Goal: Task Accomplishment & Management: Manage account settings

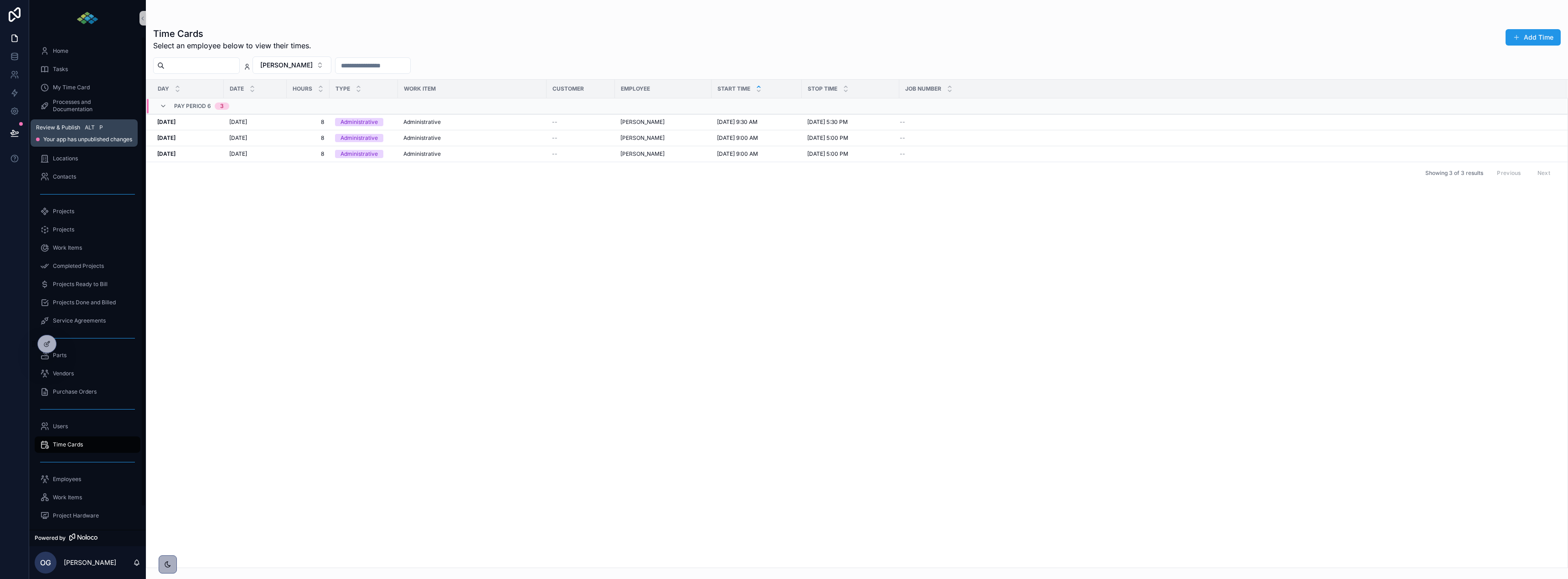
click at [12, 128] on button at bounding box center [14, 133] width 20 height 26
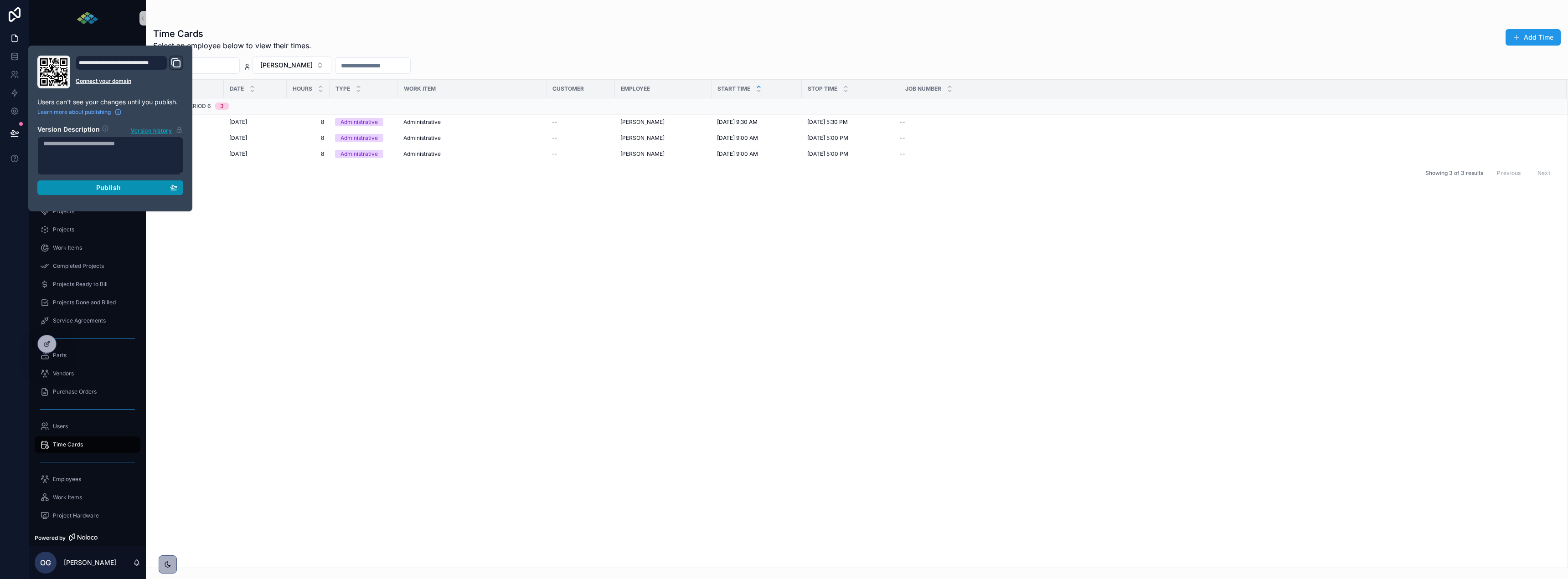
click at [106, 188] on span "Publish" at bounding box center [108, 187] width 24 height 8
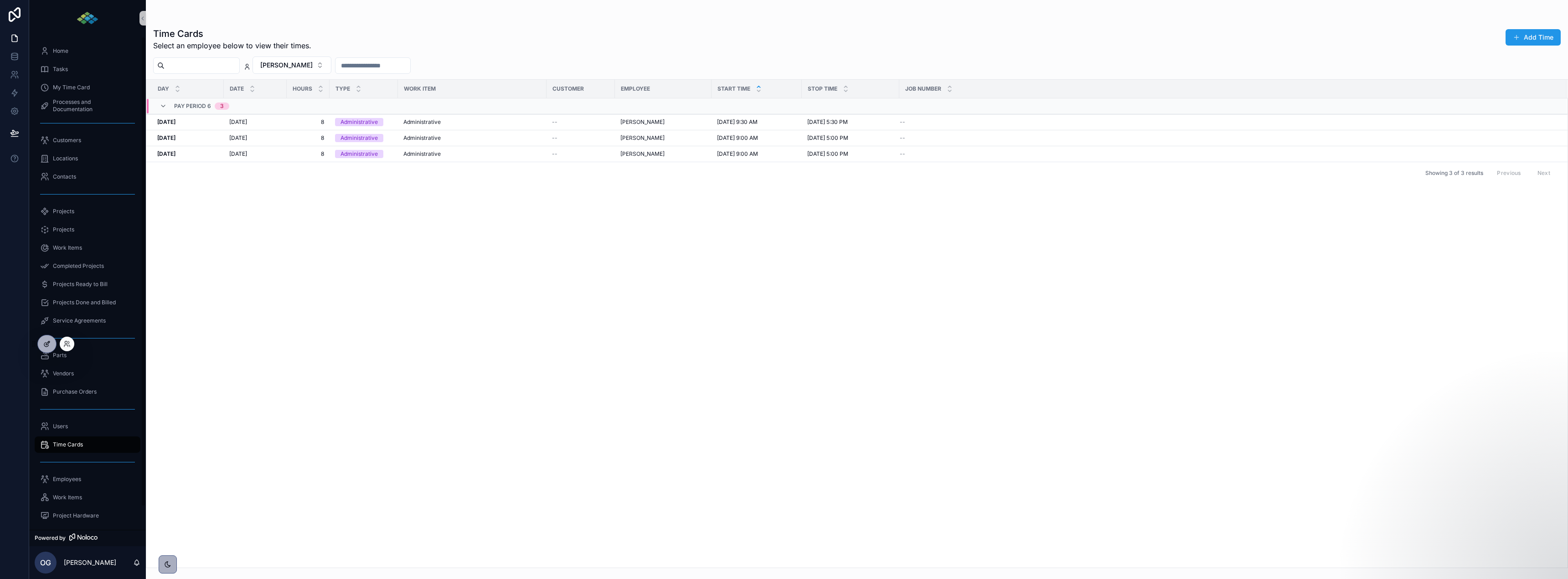
click at [45, 341] on icon at bounding box center [47, 344] width 7 height 7
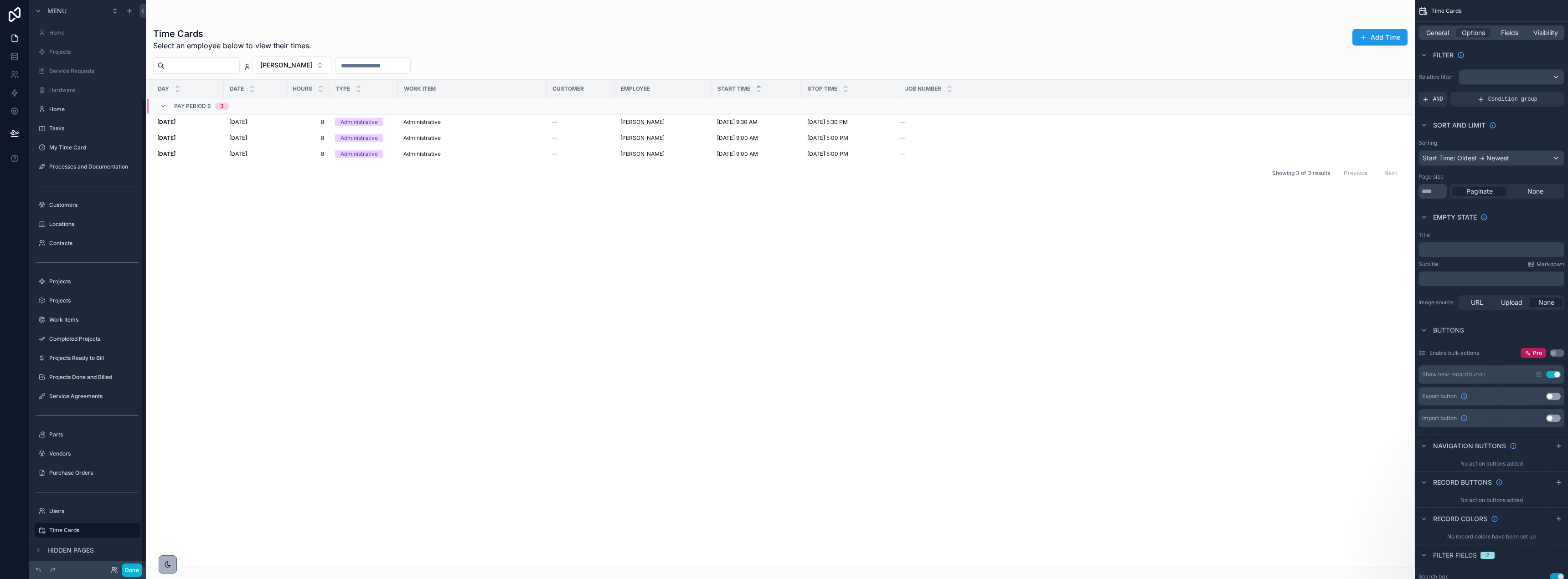
scroll to position [119, 0]
click at [1438, 33] on span "General" at bounding box center [1437, 32] width 23 height 9
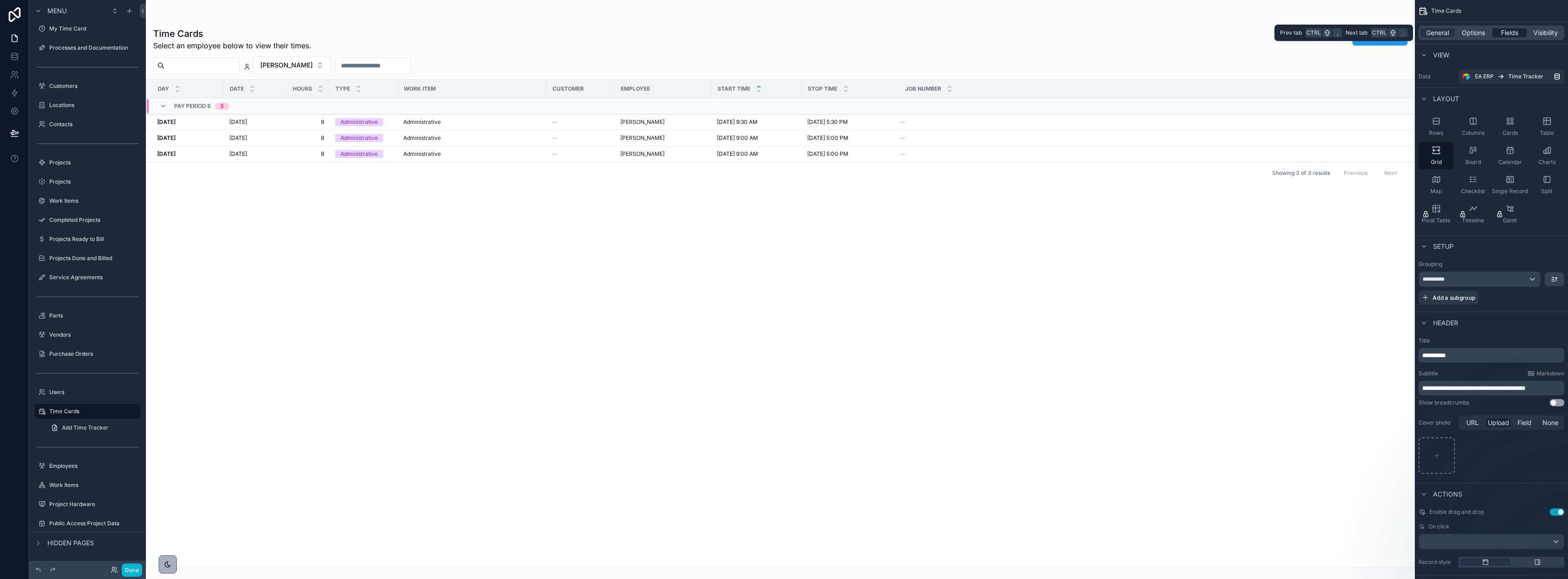
click at [1513, 32] on span "Fields" at bounding box center [1510, 32] width 17 height 9
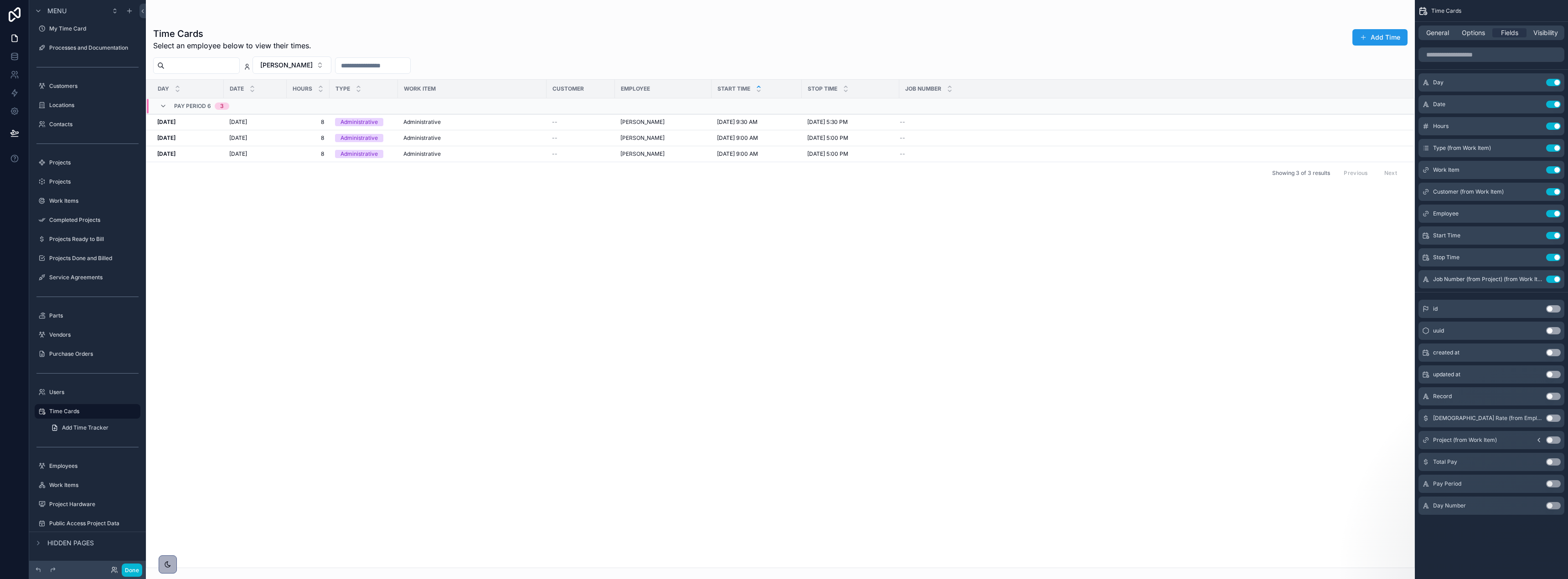
click at [1550, 310] on button "Use setting" at bounding box center [1553, 309] width 15 height 7
click at [10, 131] on icon at bounding box center [14, 133] width 9 height 9
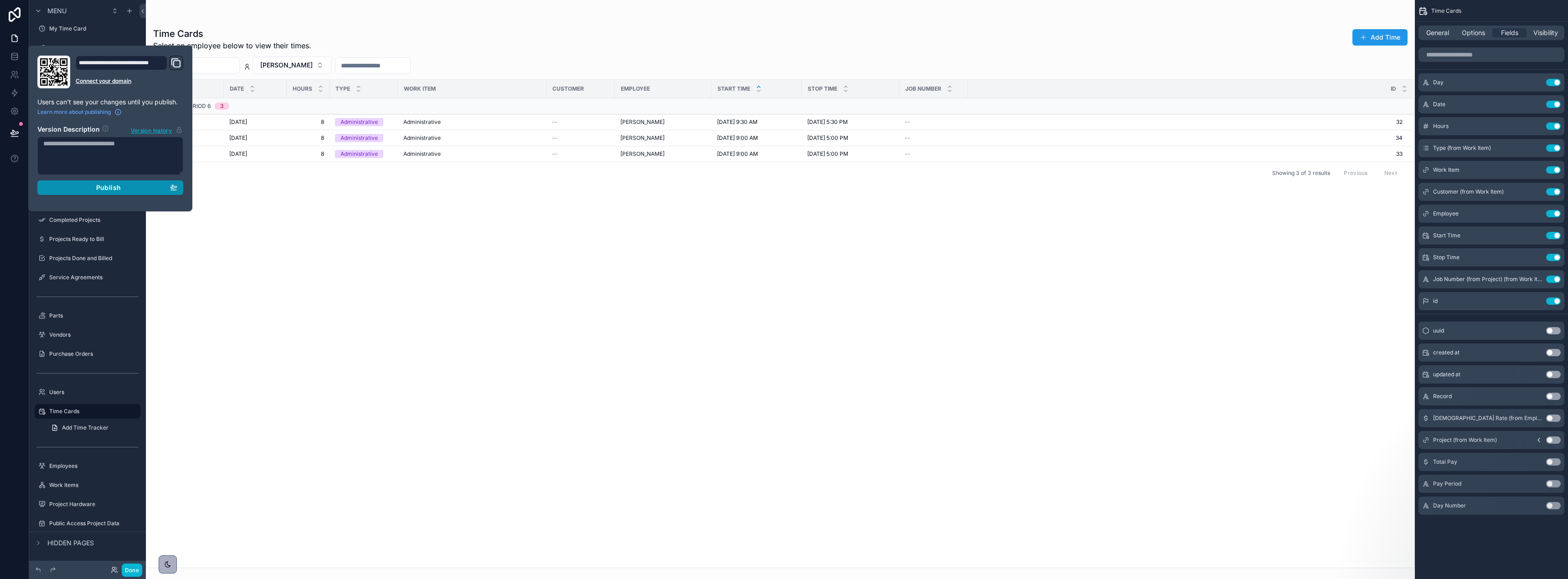
click at [121, 185] on div "Publish" at bounding box center [110, 187] width 134 height 8
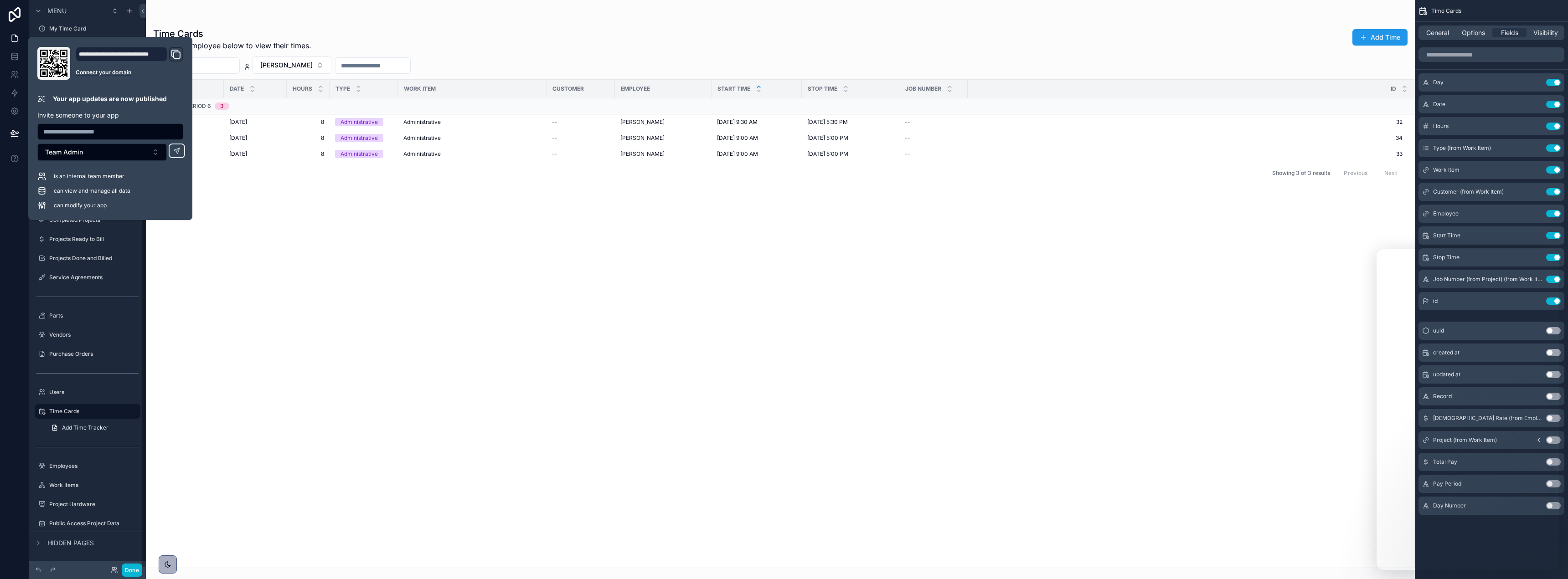
click at [387, 256] on div "scrollable content" at bounding box center [780, 290] width 1269 height 579
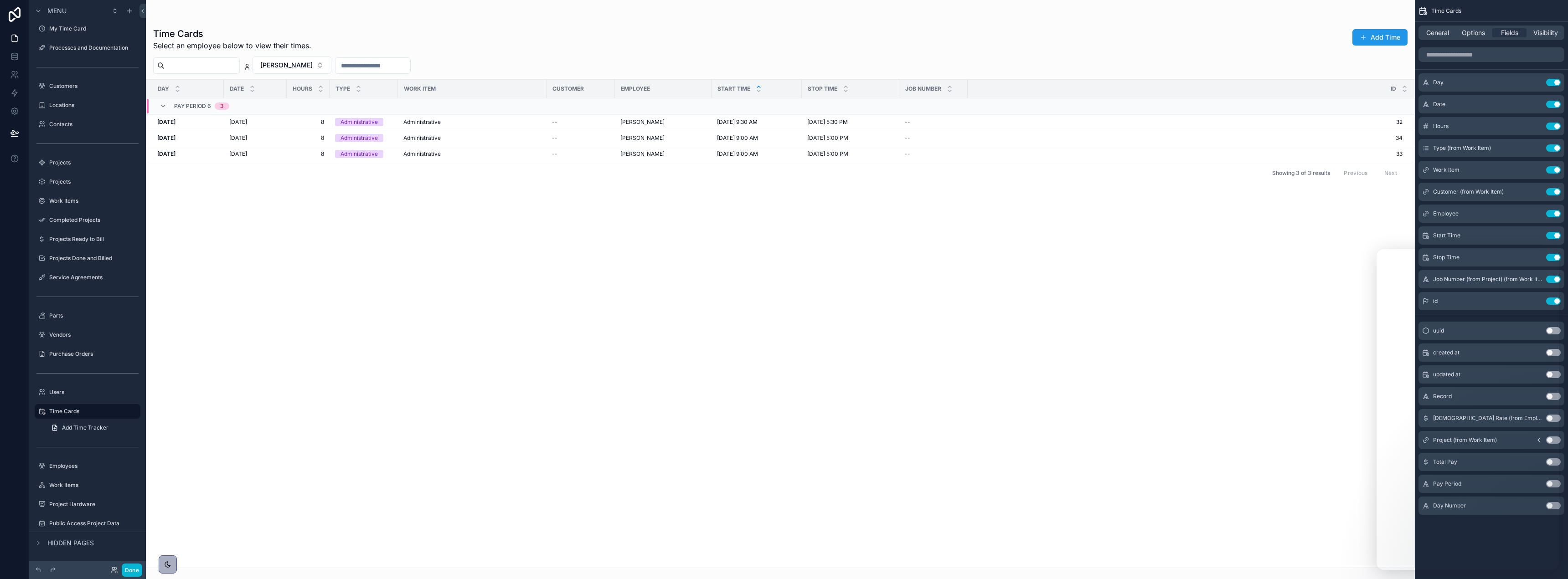
click at [1351, 111] on td "scrollable content" at bounding box center [1191, 106] width 446 height 16
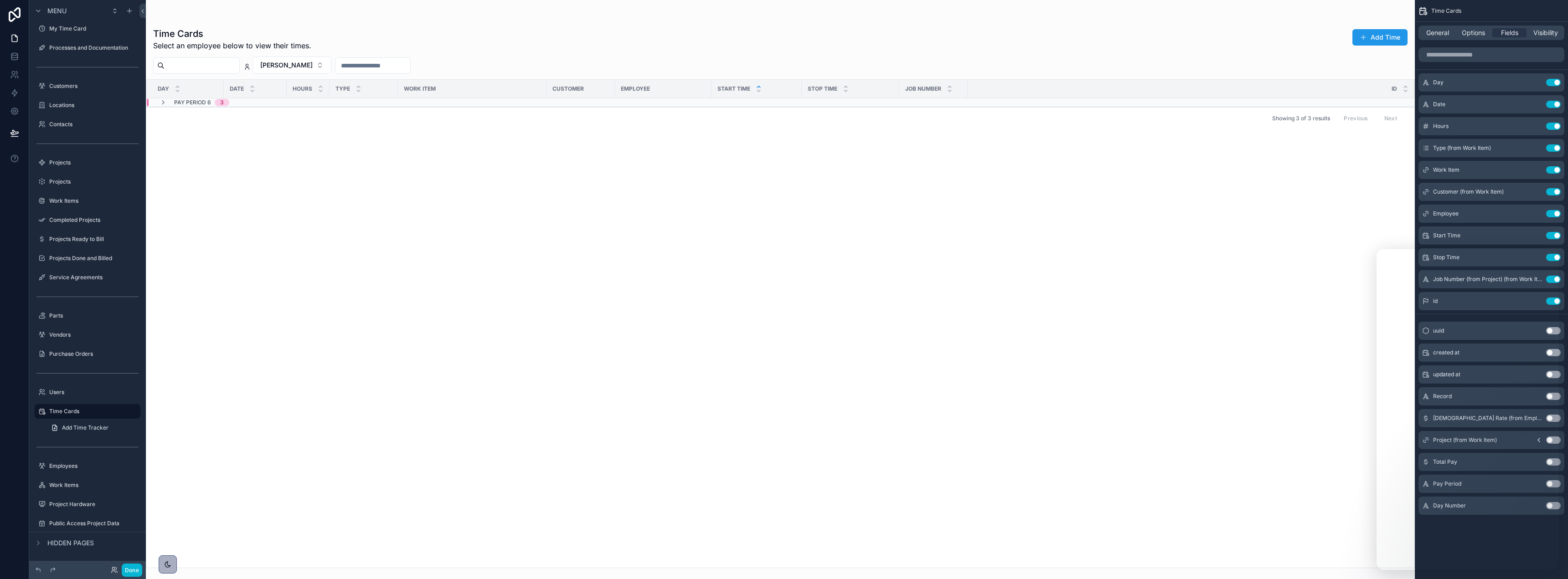
click at [1351, 111] on div "Showing 3 of 3 results Previous Next" at bounding box center [780, 118] width 1268 height 22
click at [163, 104] on icon "scrollable content" at bounding box center [163, 102] width 7 height 7
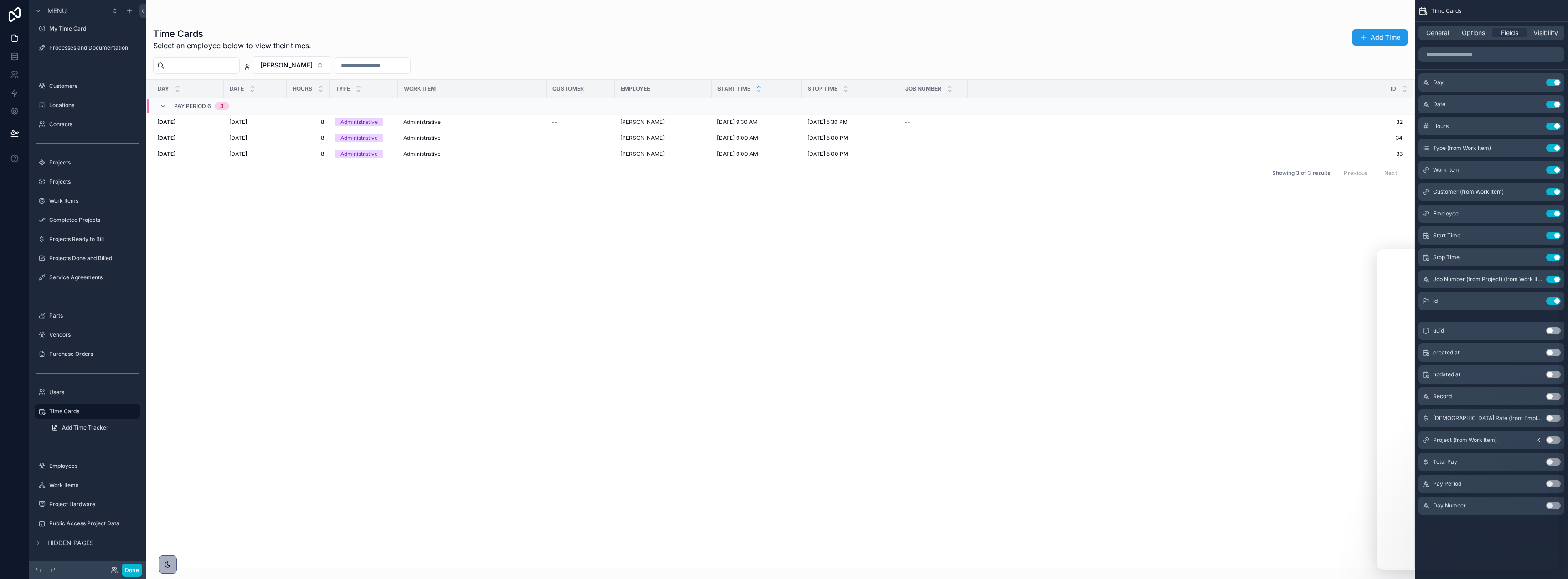
click at [1199, 248] on div "Day Date Hours Type Work Item Customer Employee Start Time Stop Time Job Number…" at bounding box center [780, 324] width 1268 height 488
click at [1507, 66] on div "Day Use setting Date Use setting Hours Use setting Type (from Work Item) Use se…" at bounding box center [1491, 285] width 153 height 482
click at [1558, 570] on div "Time Cards General Options Fields Visibility Day Use setting Date Use setting H…" at bounding box center [1491, 290] width 153 height 579
click at [1556, 302] on button "Use setting" at bounding box center [1553, 301] width 15 height 7
click at [10, 128] on icon at bounding box center [14, 133] width 9 height 9
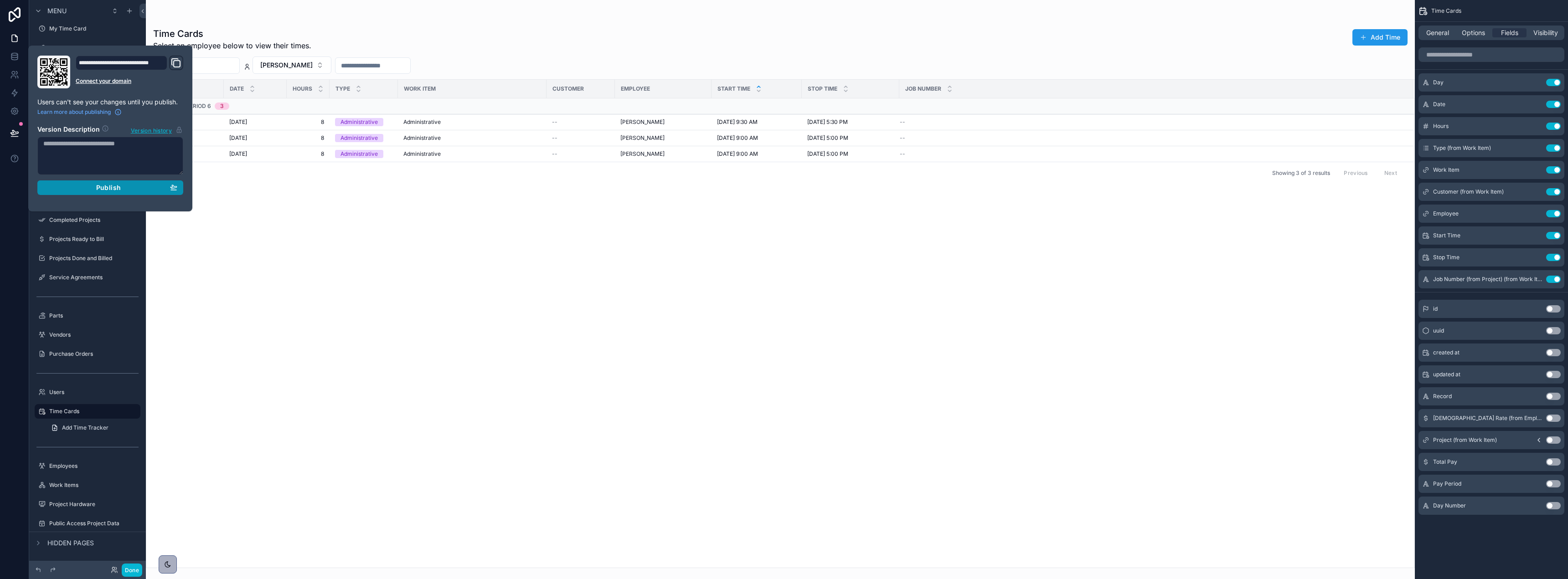
click at [102, 189] on span "Publish" at bounding box center [108, 187] width 24 height 8
